Goal: Transaction & Acquisition: Purchase product/service

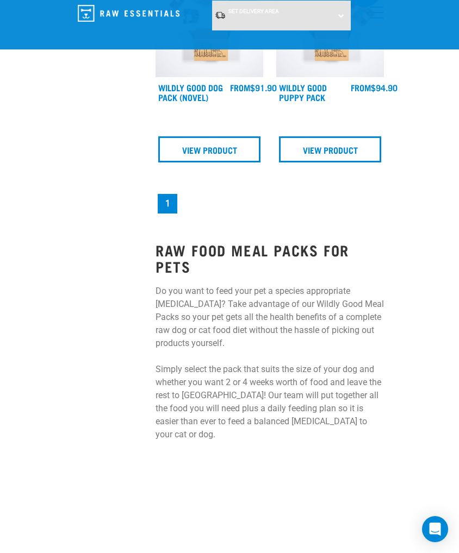
scroll to position [403, 0]
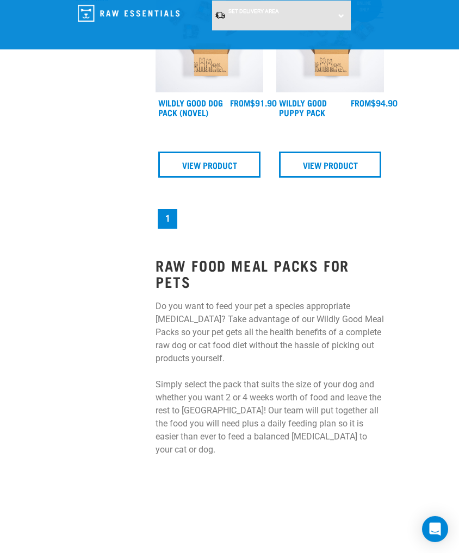
click at [254, 271] on strong "RAW FOOD MEAL PACKS FOR PETS" at bounding box center [251, 273] width 193 height 25
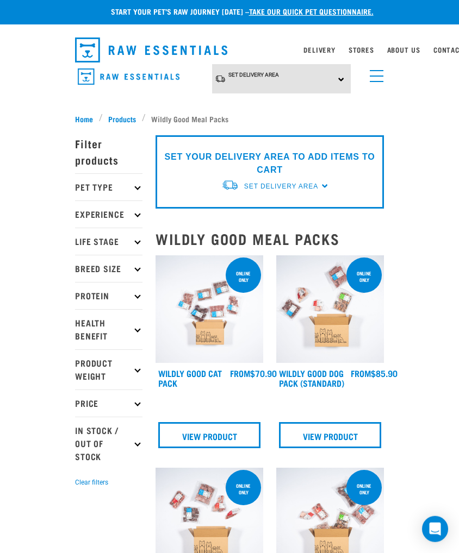
scroll to position [0, 0]
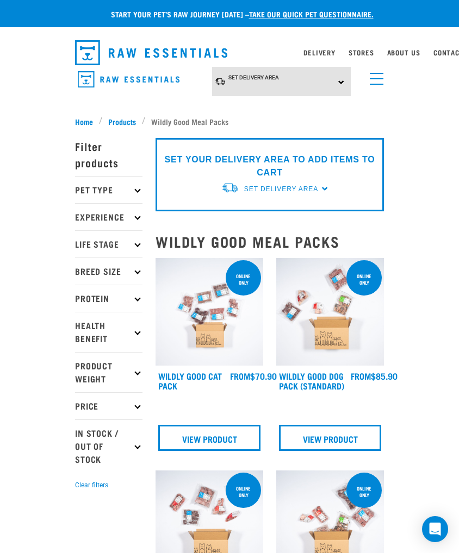
click at [114, 300] on p "Protein" at bounding box center [108, 298] width 67 height 27
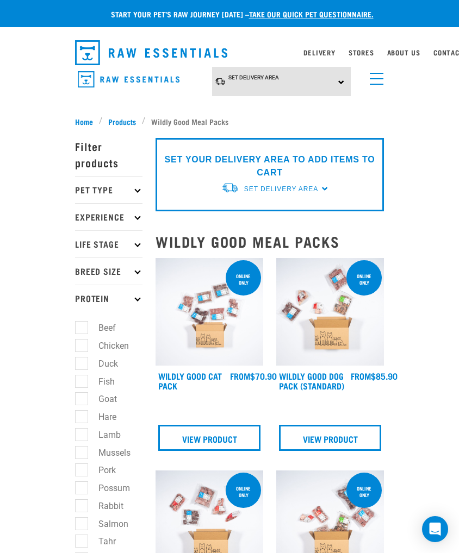
click at [85, 438] on label "Lamb" at bounding box center [103, 435] width 44 height 14
click at [82, 436] on input "Lamb" at bounding box center [78, 432] width 7 height 7
checkbox input "true"
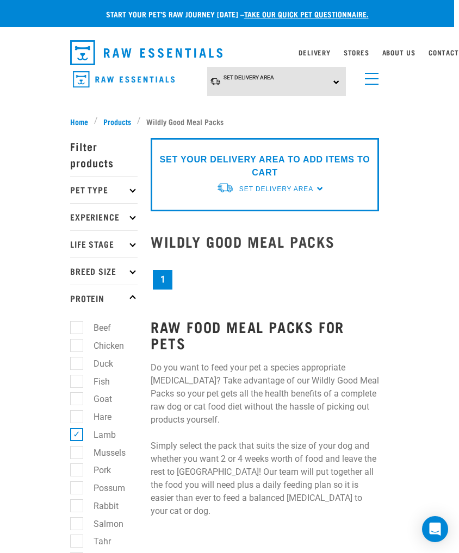
scroll to position [0, 9]
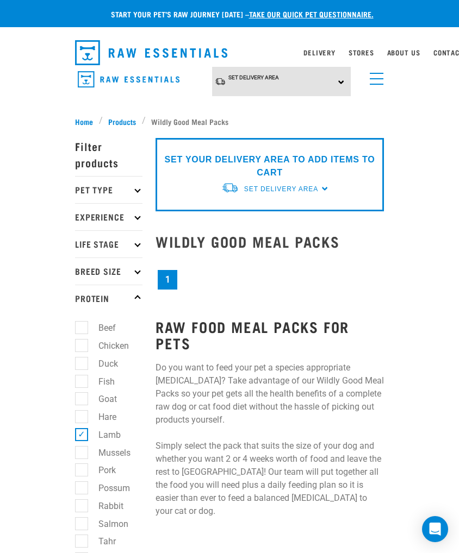
click at [82, 437] on label "Lamb" at bounding box center [103, 435] width 44 height 14
click at [82, 436] on input "Lamb" at bounding box center [78, 432] width 7 height 7
checkbox input "false"
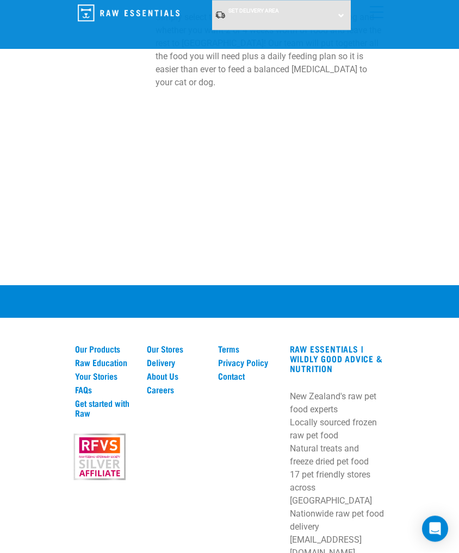
scroll to position [770, 0]
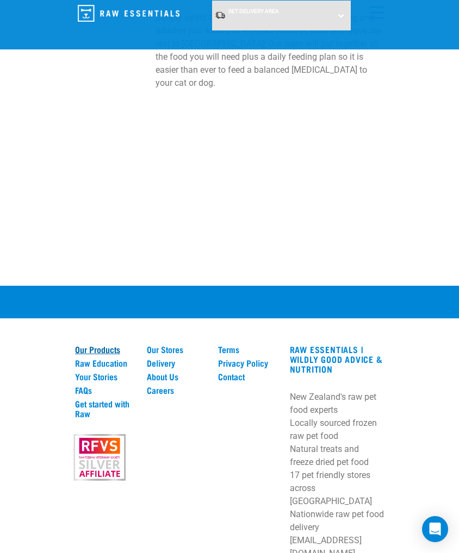
click at [106, 344] on link "Our Products" at bounding box center [104, 349] width 59 height 10
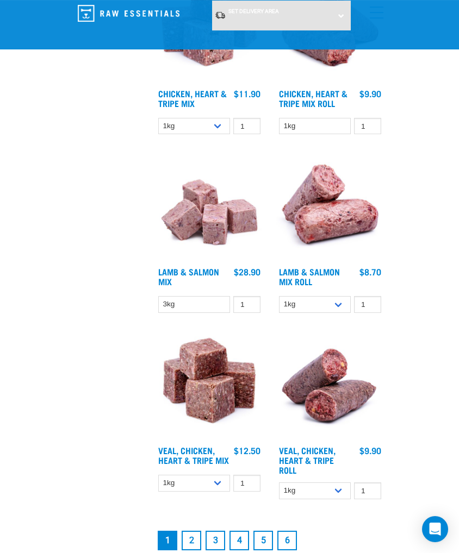
scroll to position [2732, 0]
click at [192, 546] on link "2" at bounding box center [191, 541] width 20 height 20
click at [189, 531] on link "2" at bounding box center [191, 541] width 20 height 20
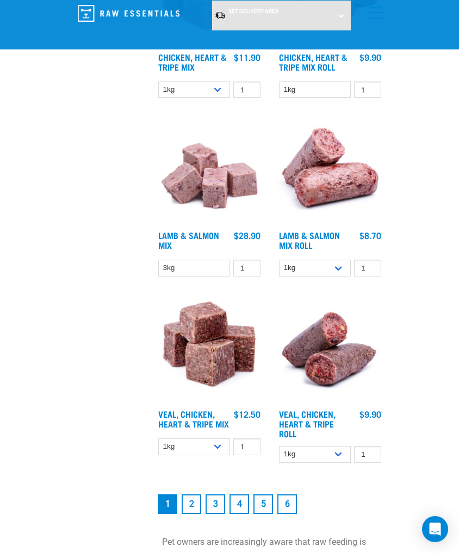
click at [184, 510] on link "2" at bounding box center [191, 504] width 20 height 20
click at [196, 503] on link "2" at bounding box center [191, 504] width 20 height 20
click at [210, 512] on link "3" at bounding box center [215, 504] width 20 height 20
click at [193, 507] on link "2" at bounding box center [191, 504] width 20 height 20
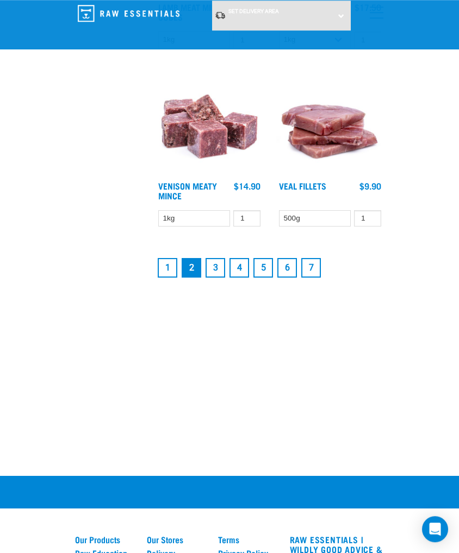
scroll to position [2808, 0]
click at [168, 278] on link "1" at bounding box center [168, 268] width 20 height 20
click at [172, 278] on link "1" at bounding box center [168, 268] width 20 height 20
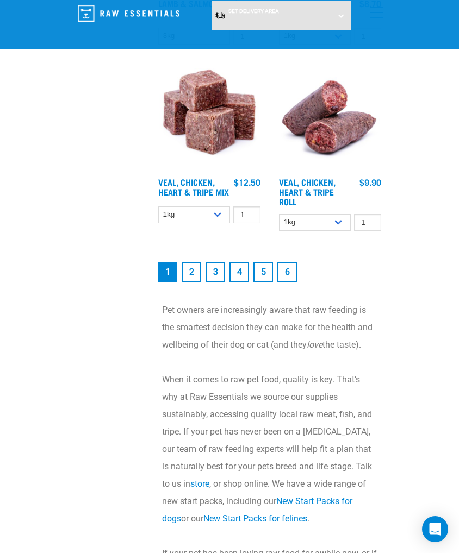
scroll to position [3001, 0]
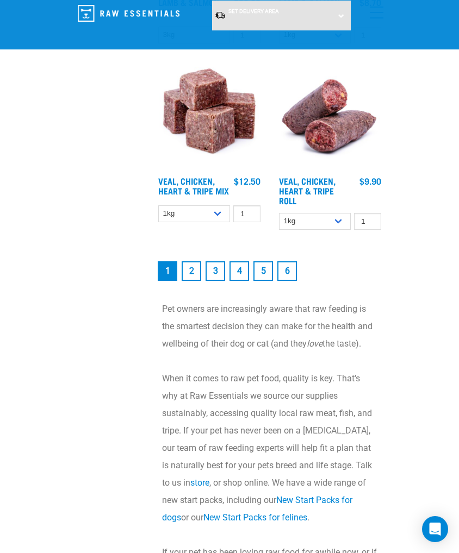
click at [216, 280] on link "3" at bounding box center [215, 271] width 20 height 20
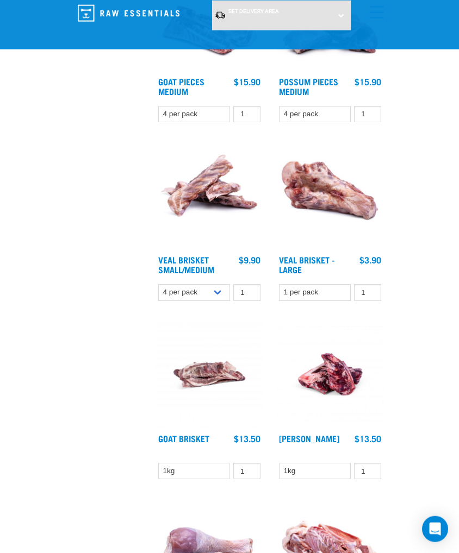
scroll to position [2002, 0]
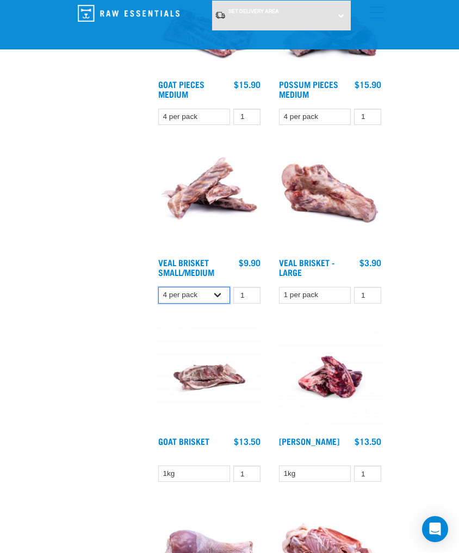
click at [221, 299] on select "4 per pack 8 per pack" at bounding box center [194, 295] width 72 height 17
select select "447645"
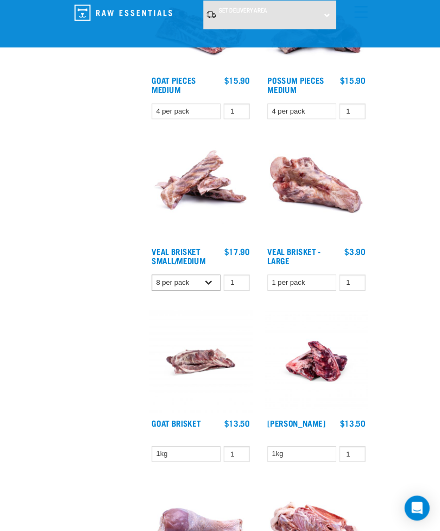
scroll to position [2018, 0]
